Goal: Navigation & Orientation: Find specific page/section

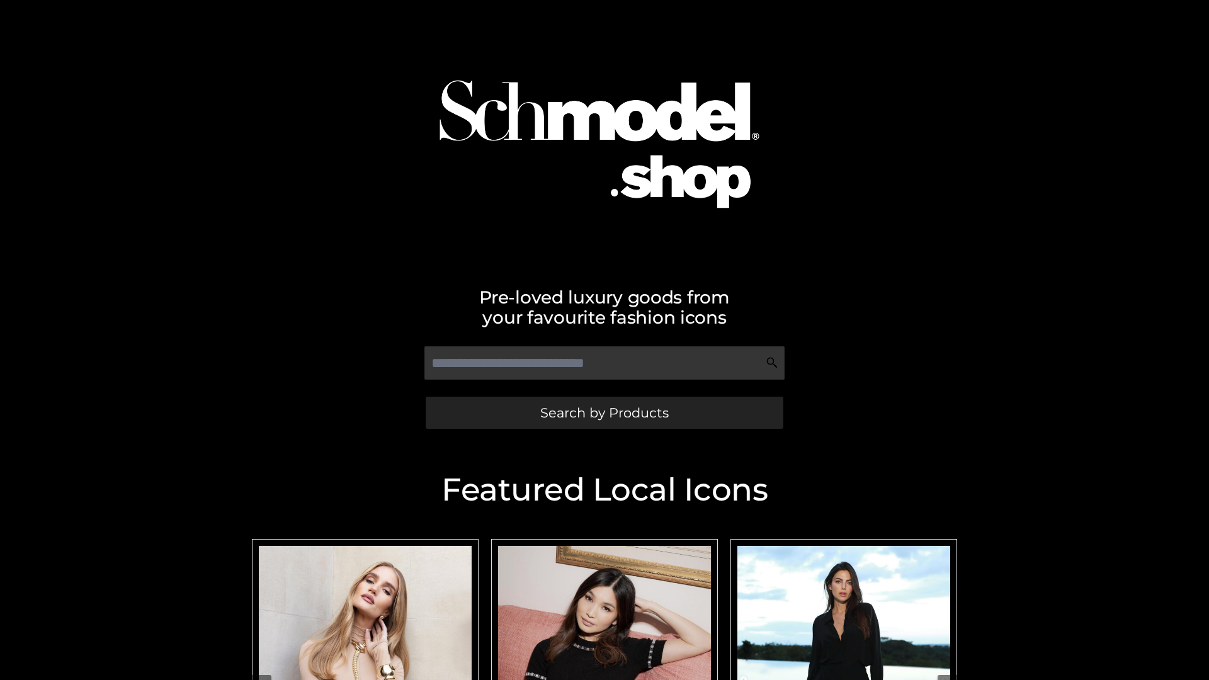
click at [604, 413] on span "Search by Products" at bounding box center [604, 412] width 128 height 13
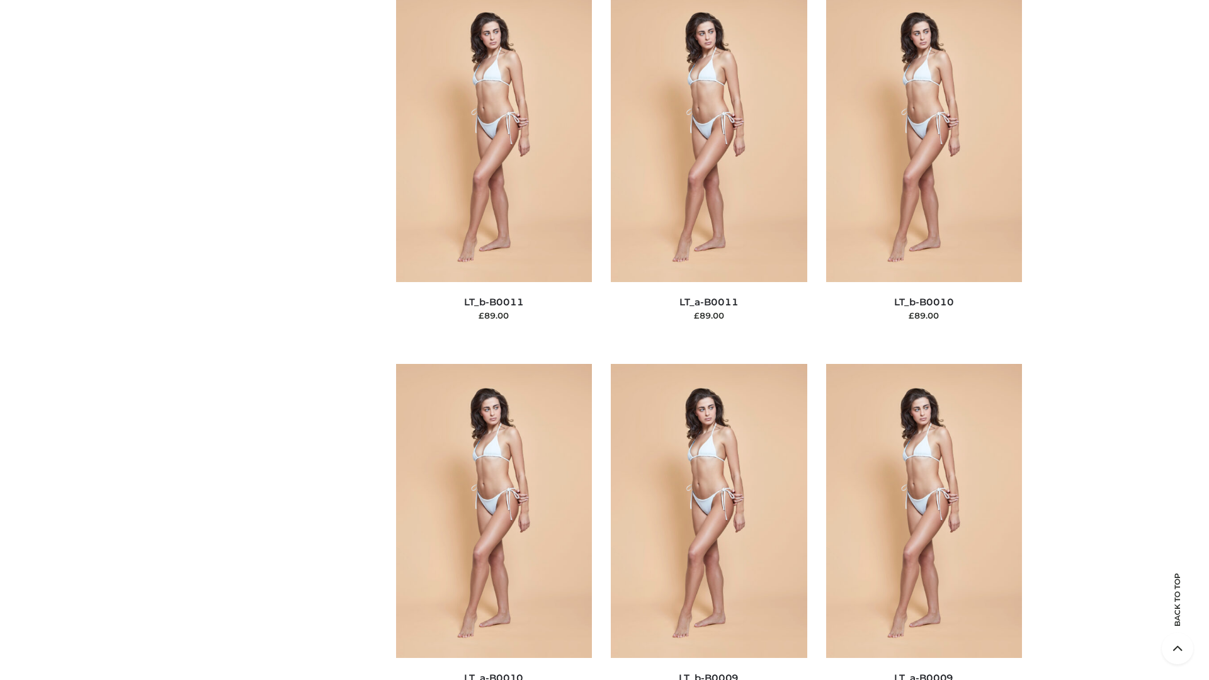
scroll to position [5656, 0]
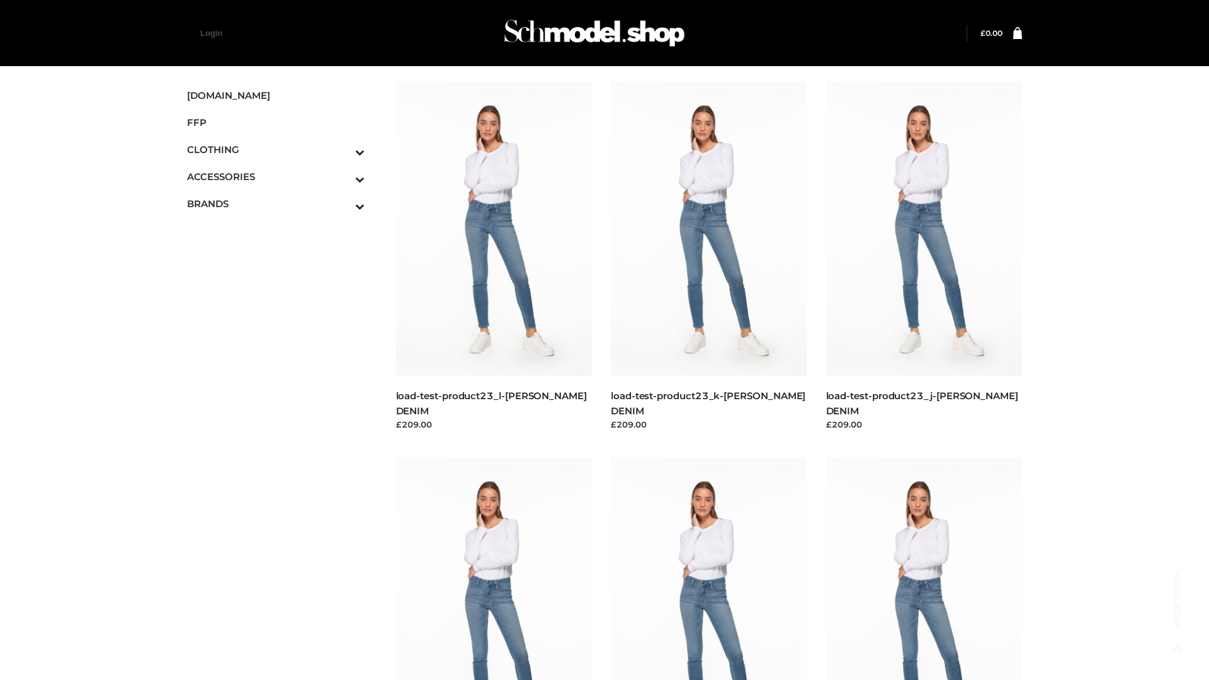
scroll to position [1105, 0]
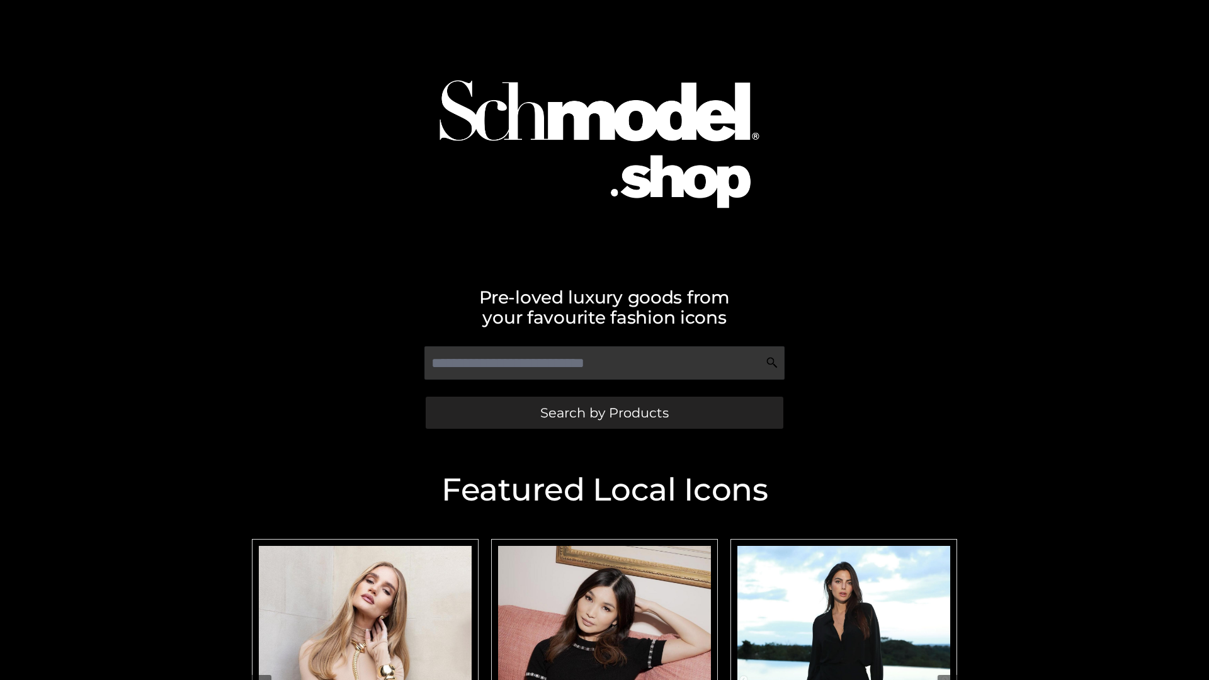
click at [604, 413] on span "Search by Products" at bounding box center [604, 412] width 128 height 13
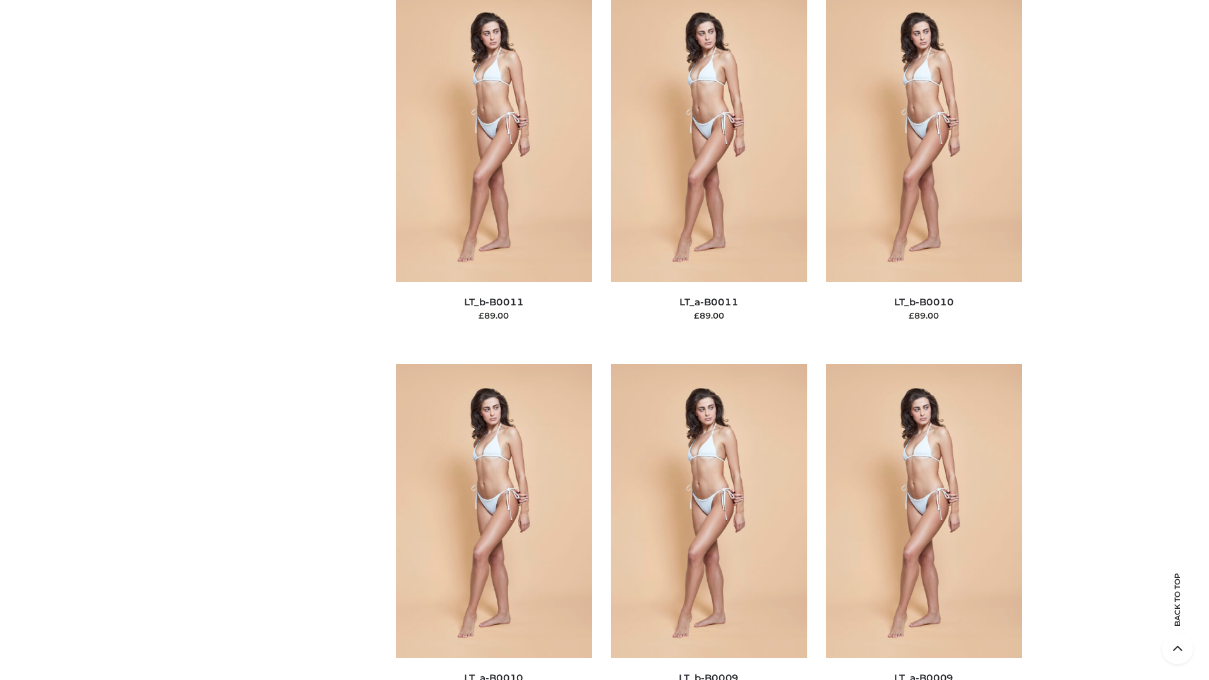
scroll to position [5656, 0]
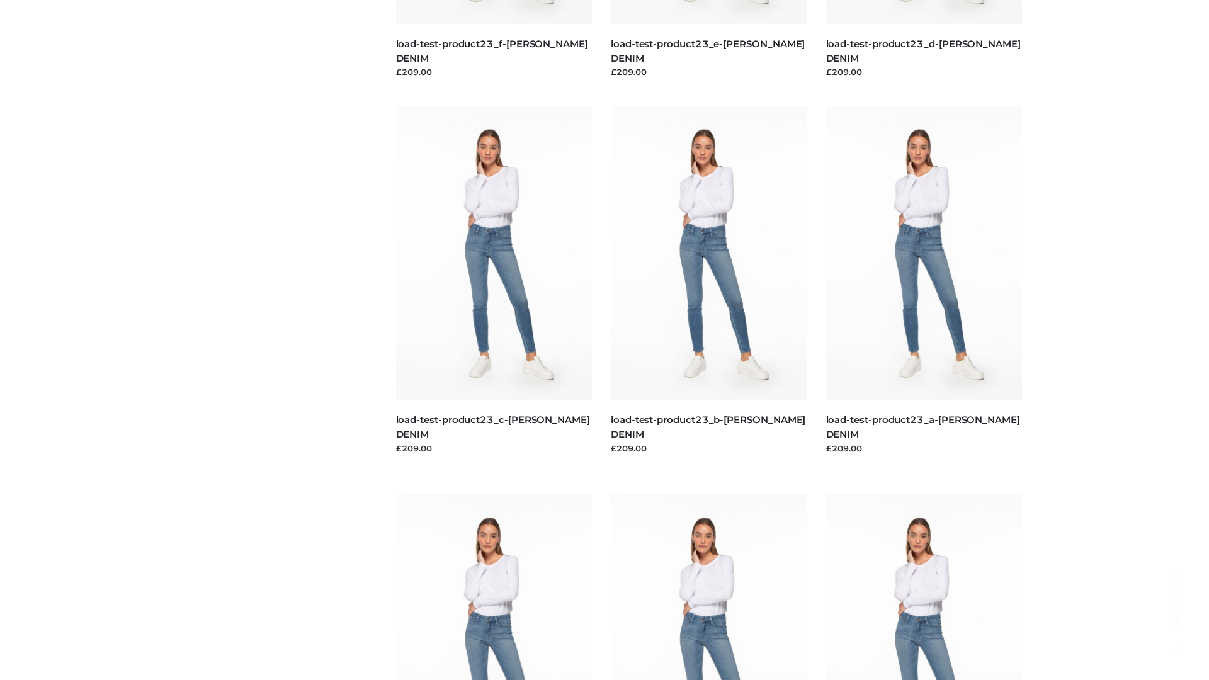
scroll to position [1105, 0]
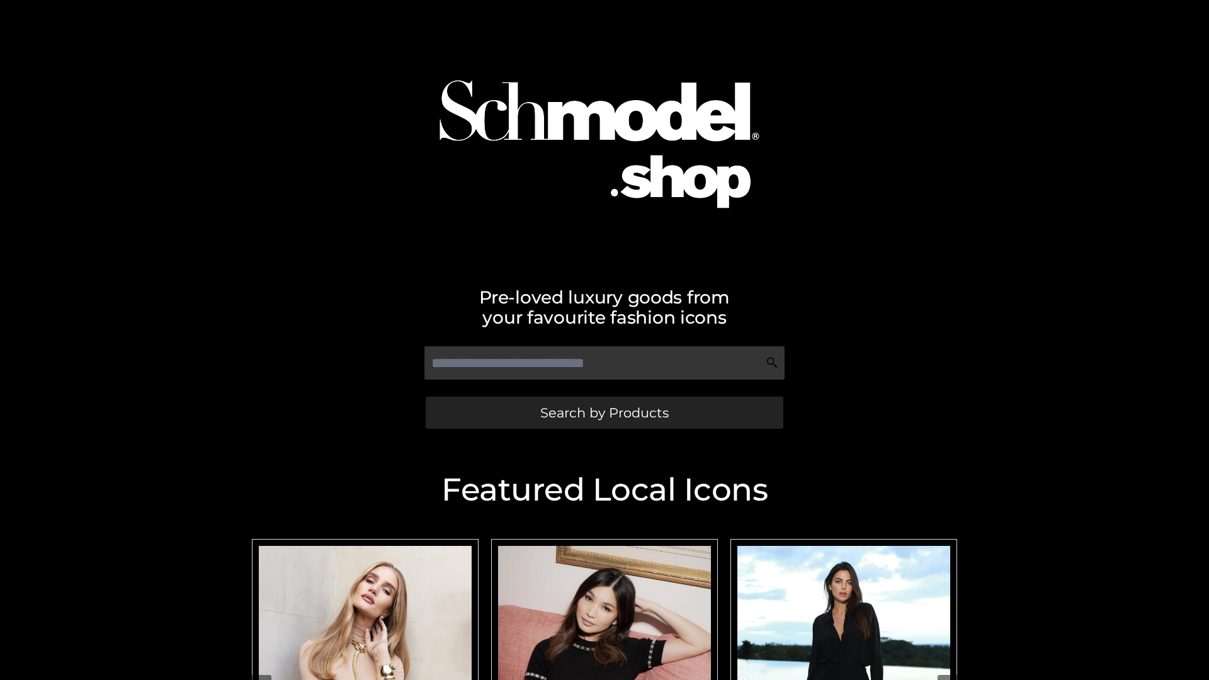
click at [604, 413] on span "Search by Products" at bounding box center [604, 412] width 128 height 13
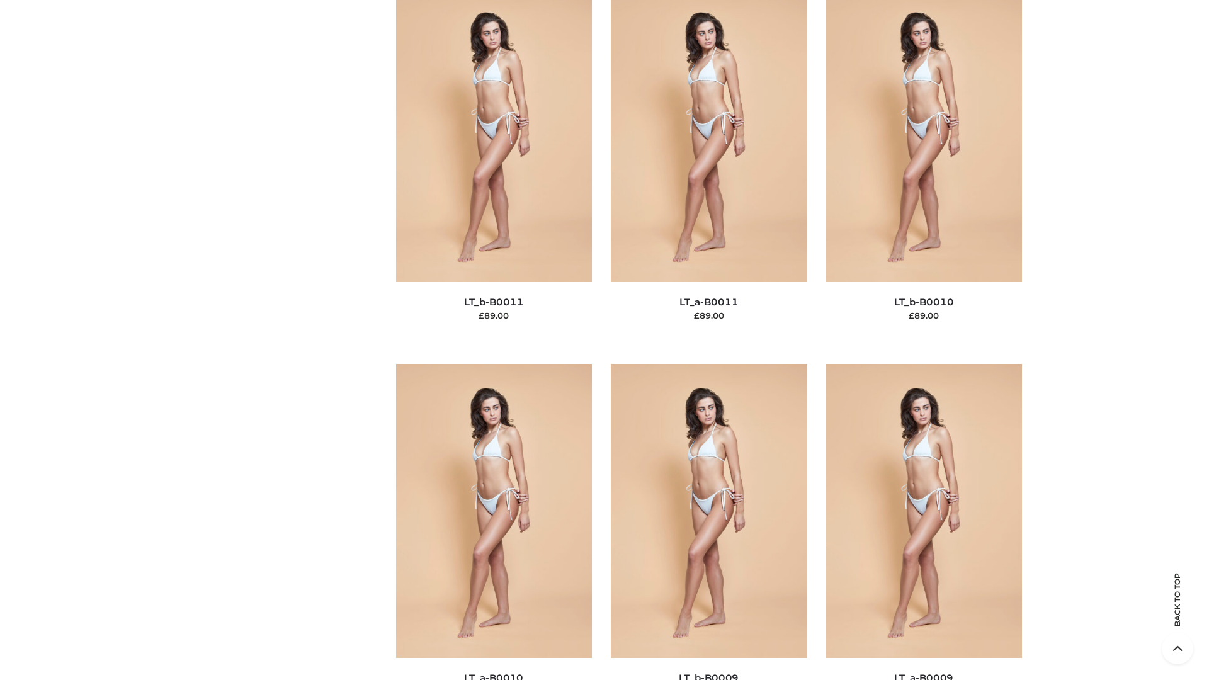
scroll to position [5656, 0]
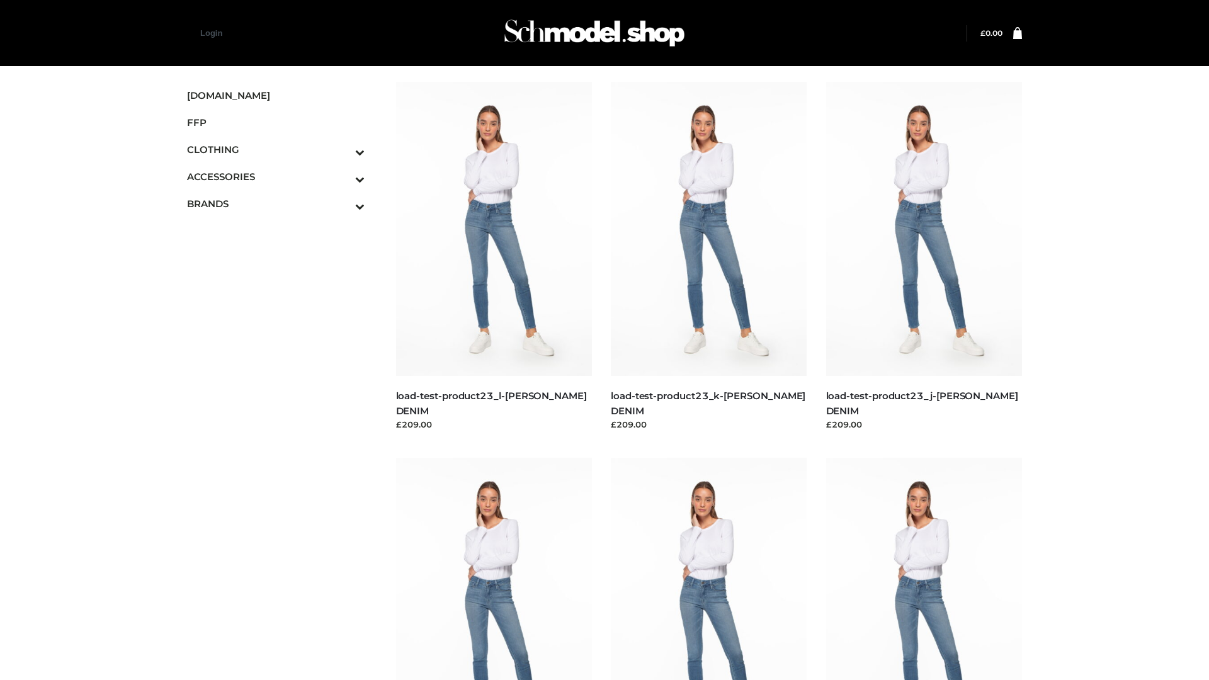
scroll to position [1105, 0]
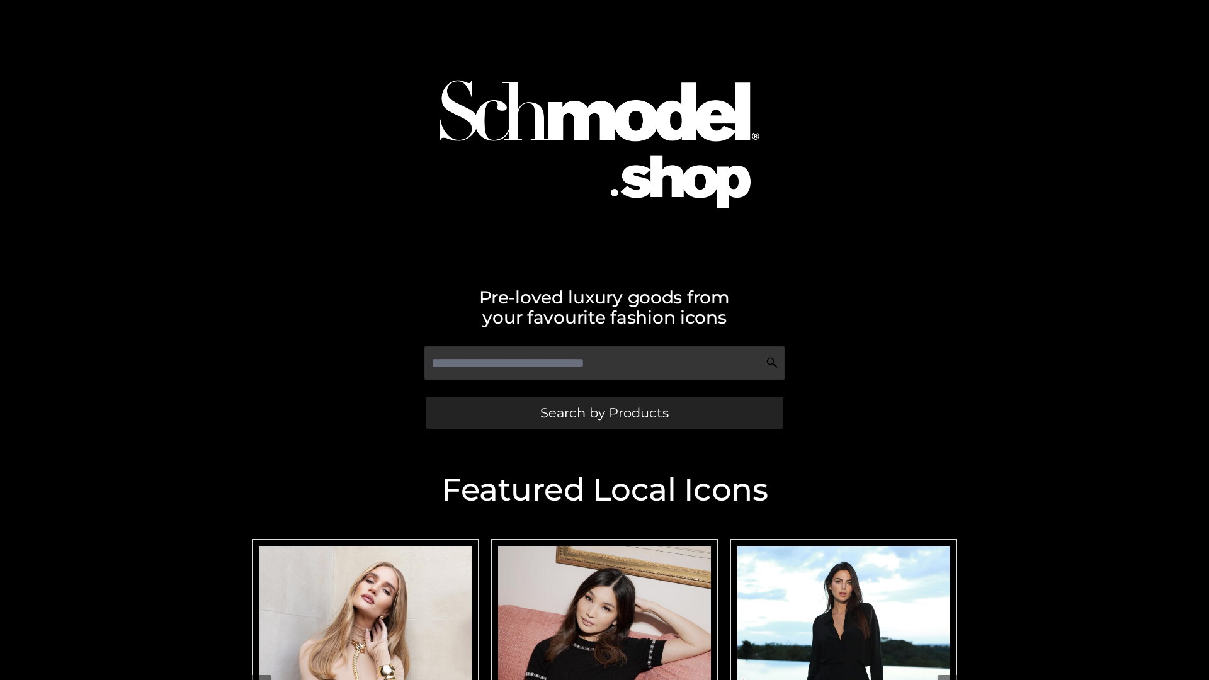
click at [604, 413] on span "Search by Products" at bounding box center [604, 412] width 128 height 13
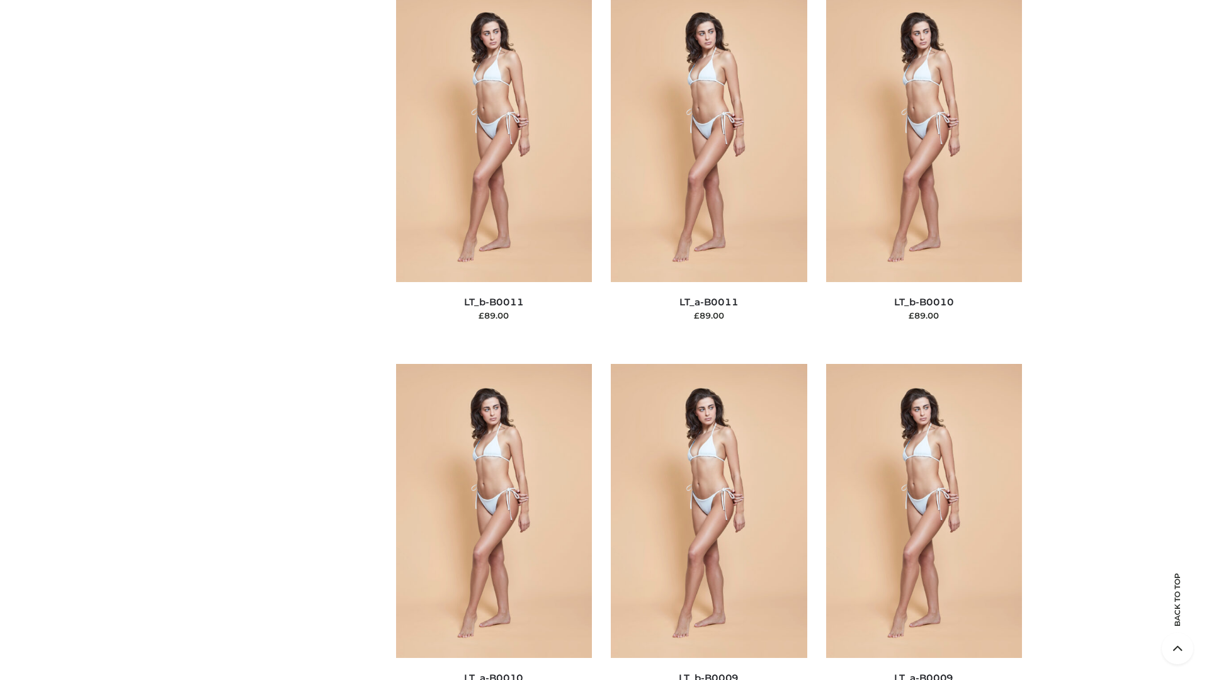
scroll to position [5656, 0]
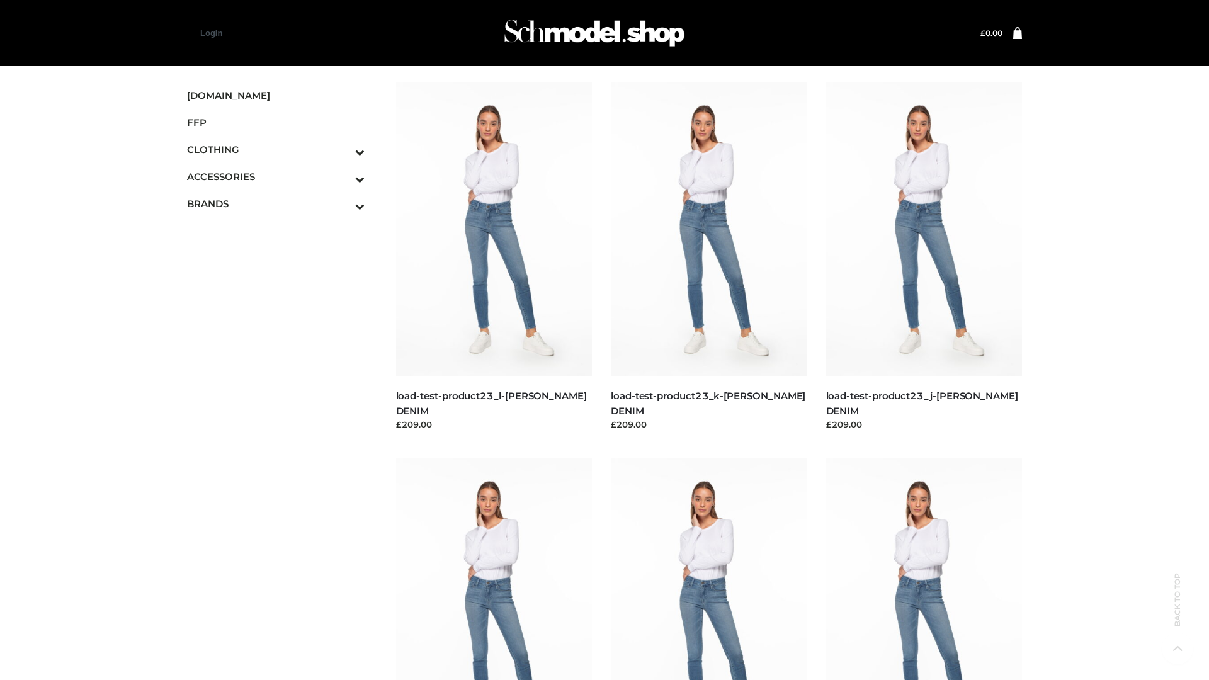
scroll to position [1105, 0]
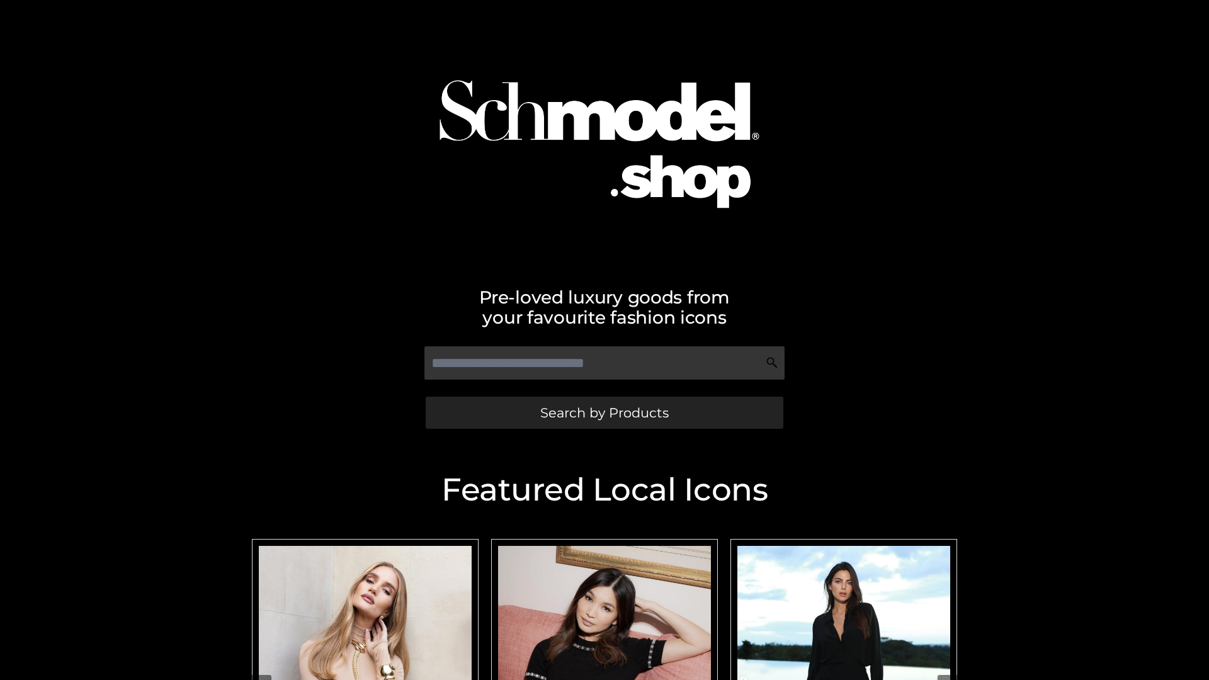
click at [604, 413] on span "Search by Products" at bounding box center [604, 412] width 128 height 13
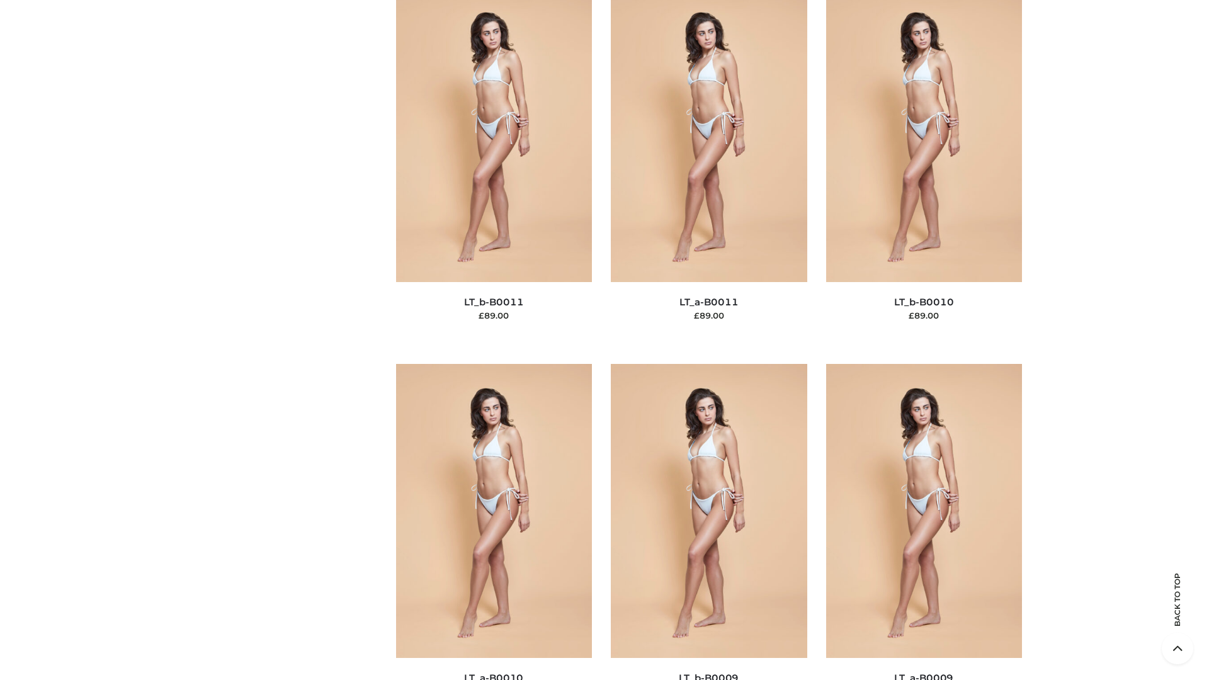
scroll to position [5656, 0]
